Goal: Use online tool/utility: Utilize a website feature to perform a specific function

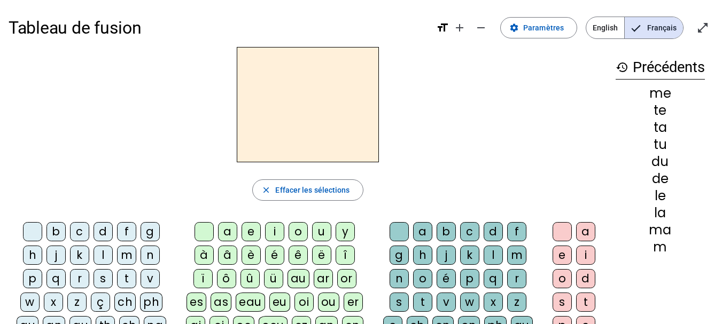
click at [84, 295] on div "z" at bounding box center [76, 302] width 19 height 19
click at [229, 239] on div "a" at bounding box center [227, 231] width 19 height 19
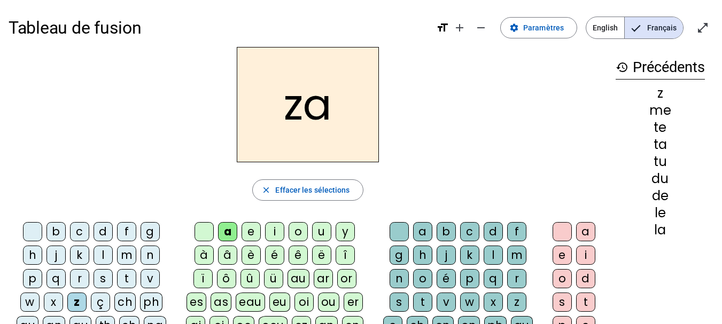
click at [401, 271] on div "n" at bounding box center [398, 278] width 19 height 19
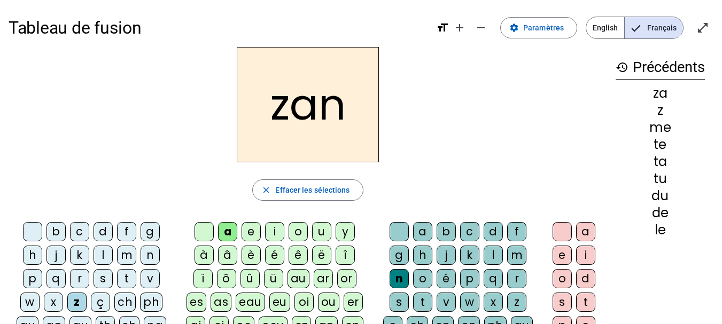
click at [393, 271] on div "n" at bounding box center [398, 278] width 19 height 19
click at [399, 263] on div "g" at bounding box center [398, 255] width 19 height 19
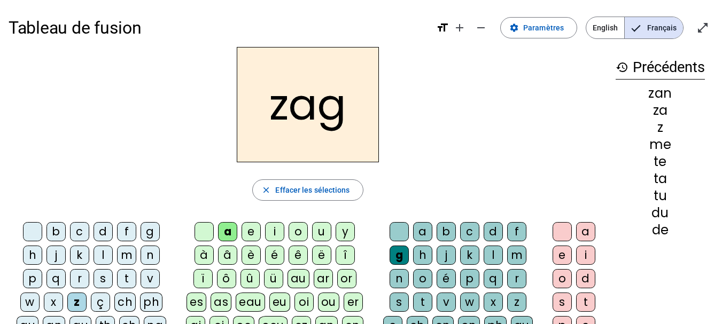
click at [559, 263] on div "e" at bounding box center [561, 255] width 19 height 19
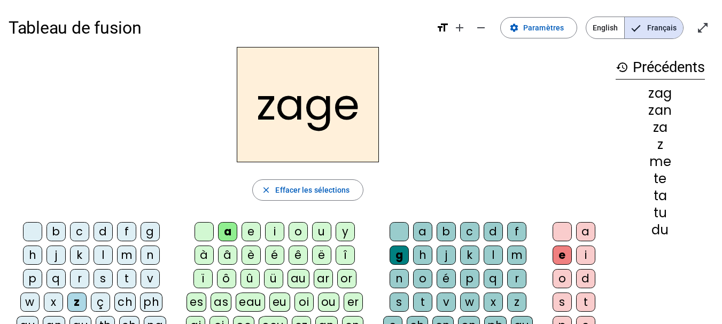
click at [80, 294] on div "z" at bounding box center [76, 302] width 19 height 19
click at [81, 282] on div "r" at bounding box center [79, 278] width 19 height 19
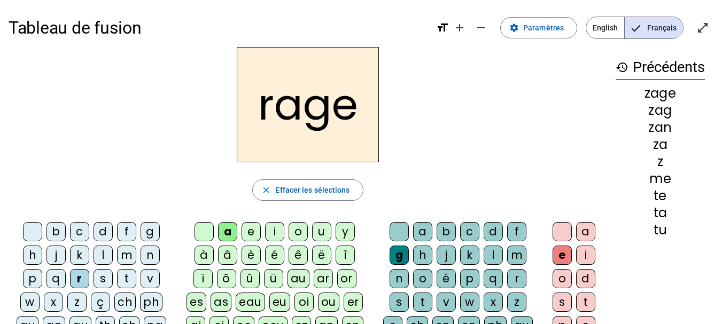
click at [440, 307] on div "v" at bounding box center [445, 302] width 19 height 19
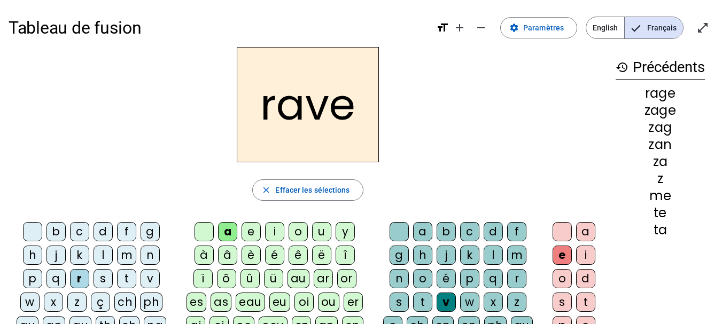
click at [58, 233] on div "b" at bounding box center [55, 231] width 19 height 19
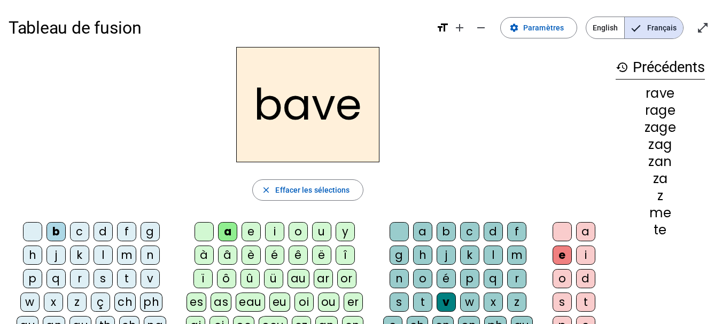
click at [150, 231] on div "g" at bounding box center [149, 231] width 19 height 19
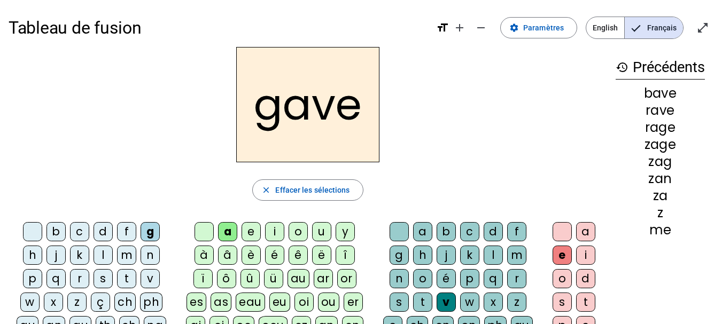
click at [79, 236] on div "c" at bounding box center [79, 231] width 19 height 19
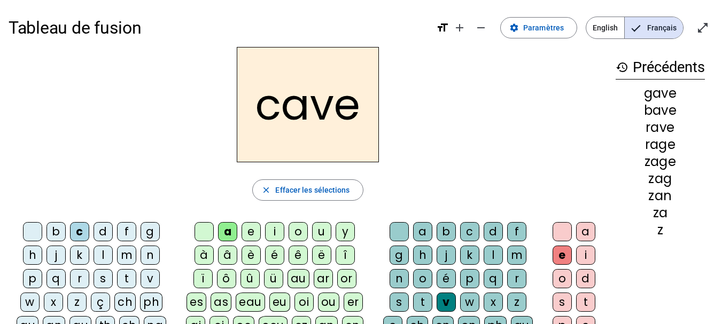
click at [468, 272] on div "p" at bounding box center [469, 278] width 19 height 19
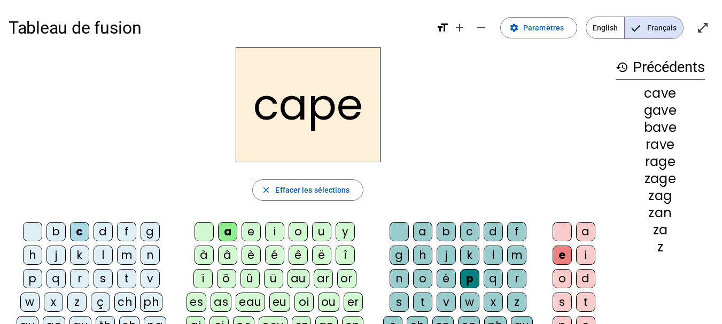
click at [403, 253] on div "g" at bounding box center [398, 255] width 19 height 19
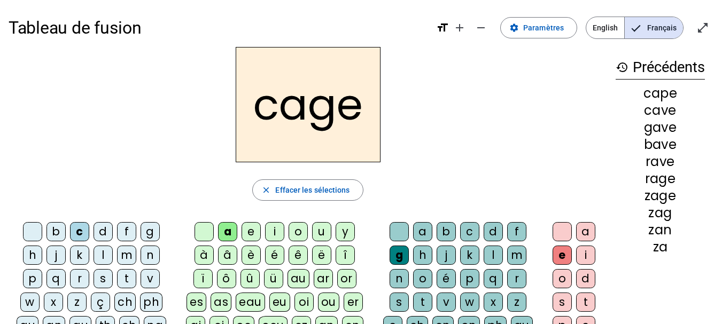
click at [151, 259] on div "n" at bounding box center [149, 255] width 19 height 19
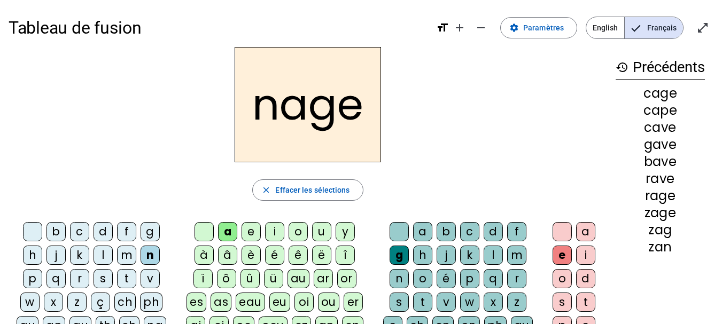
click at [35, 286] on div "p" at bounding box center [32, 278] width 19 height 19
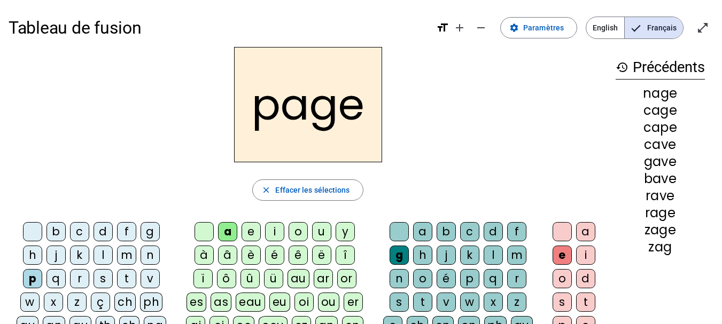
click at [104, 284] on div "s" at bounding box center [102, 278] width 19 height 19
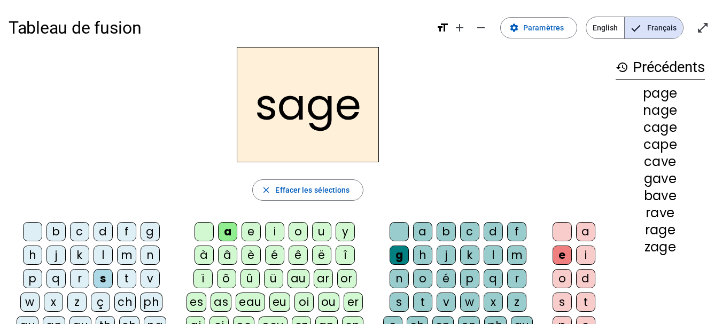
click at [472, 281] on div "p" at bounding box center [469, 278] width 19 height 19
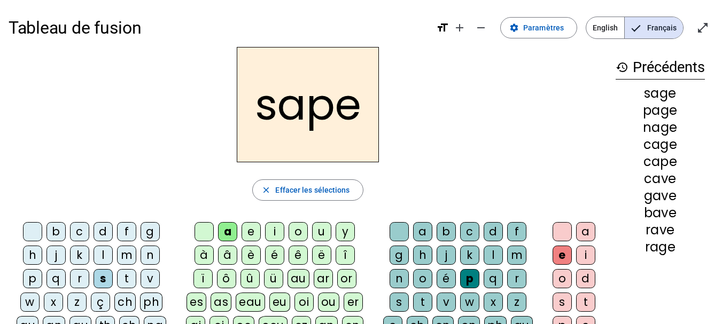
click at [127, 285] on div "t" at bounding box center [126, 278] width 19 height 19
